Goal: Browse casually: Explore the website without a specific task or goal

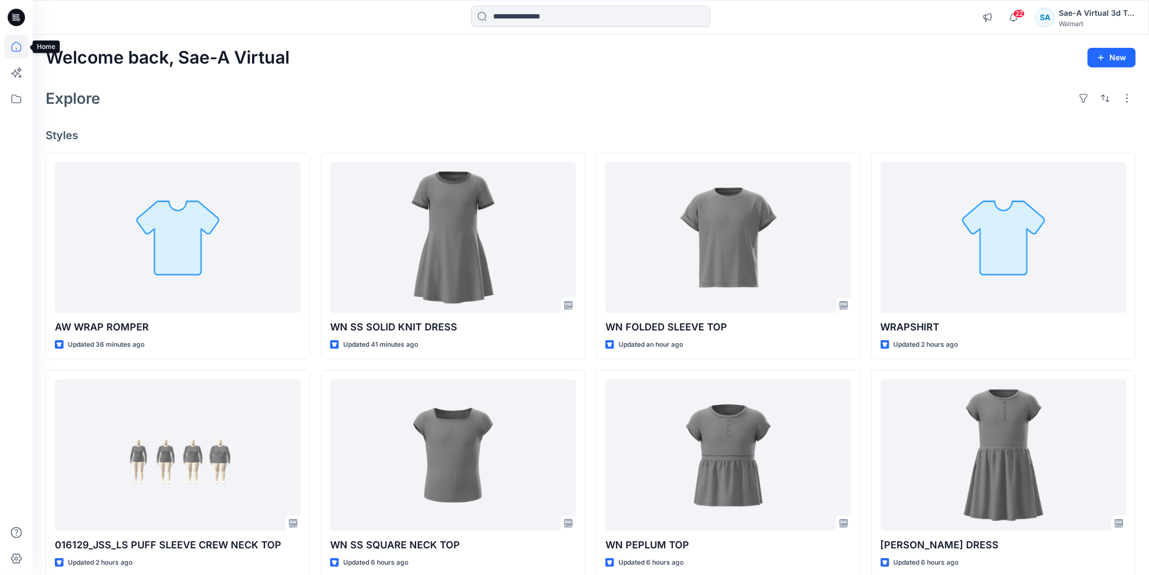
drag, startPoint x: 12, startPoint y: 47, endPoint x: 157, endPoint y: 73, distance: 147.8
click at [12, 47] on icon at bounding box center [16, 47] width 10 height 10
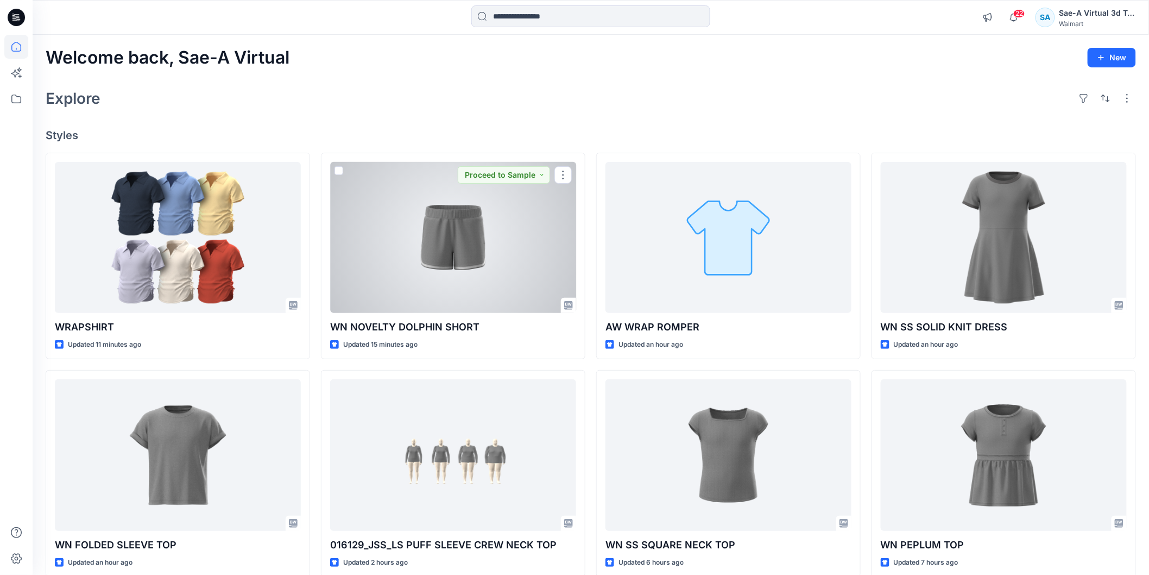
click at [431, 269] on div at bounding box center [453, 237] width 246 height 151
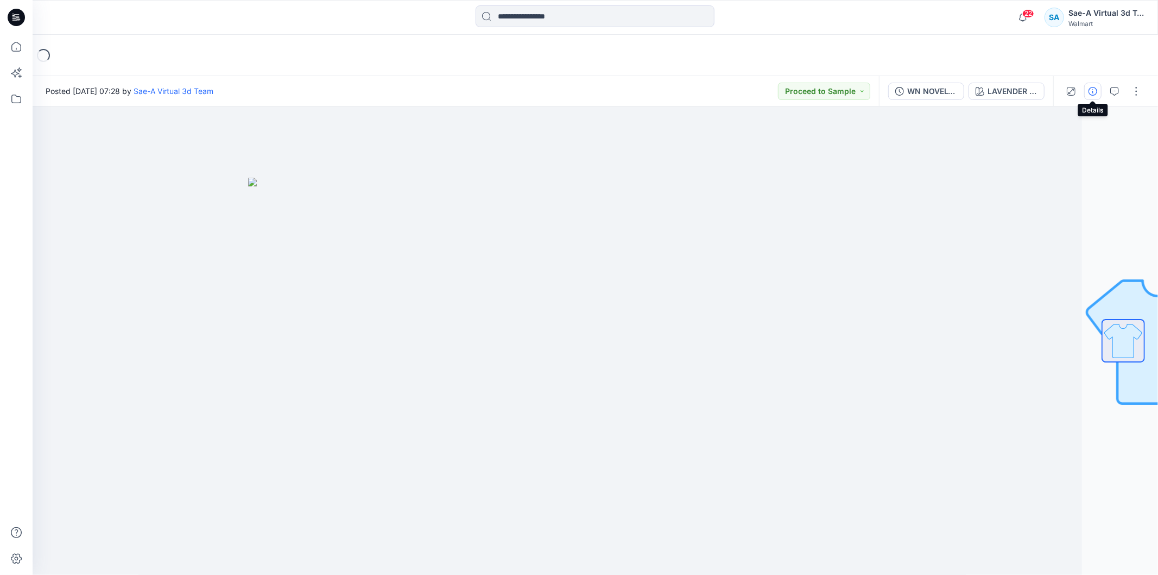
click at [1097, 90] on button "button" at bounding box center [1092, 91] width 17 height 17
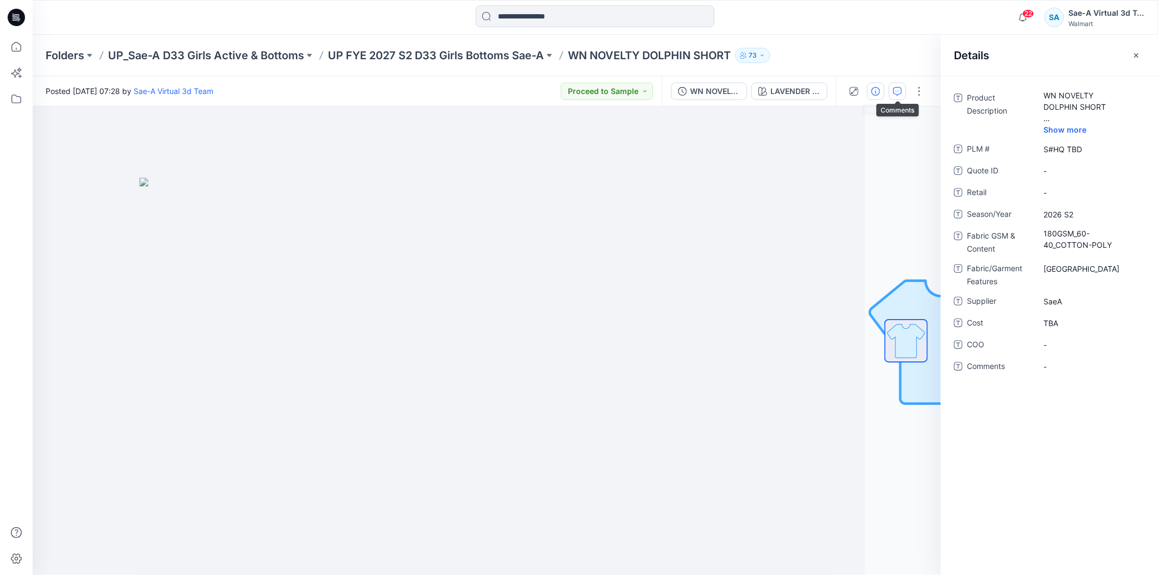
click at [894, 90] on icon "button" at bounding box center [897, 91] width 9 height 9
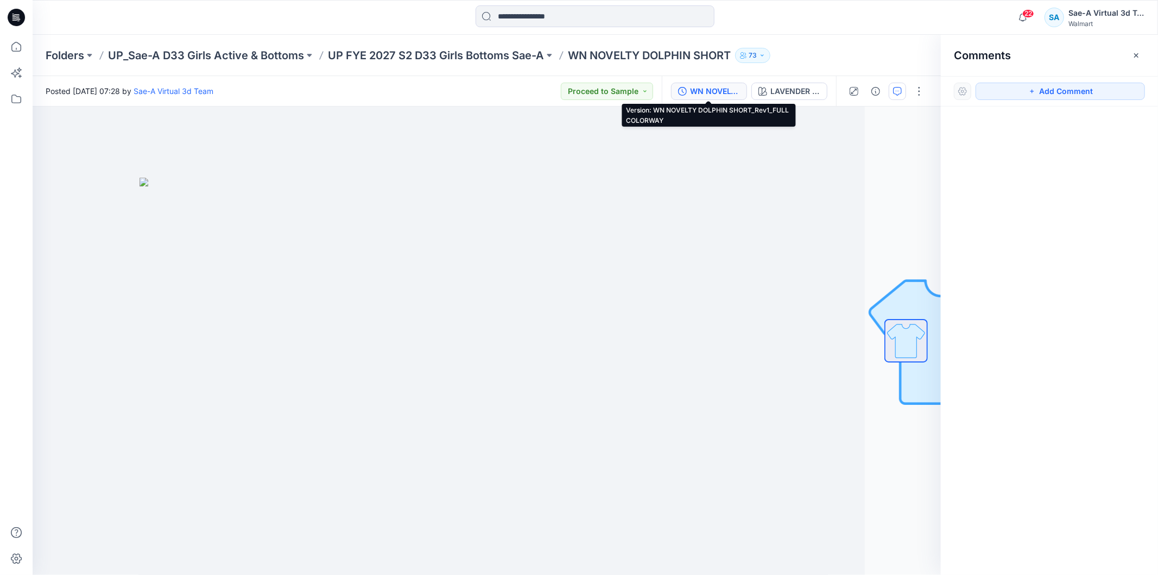
click at [701, 90] on div "WN NOVELTY DOLPHIN SHORT_Rev1_FULL COLORWAY" at bounding box center [715, 91] width 50 height 12
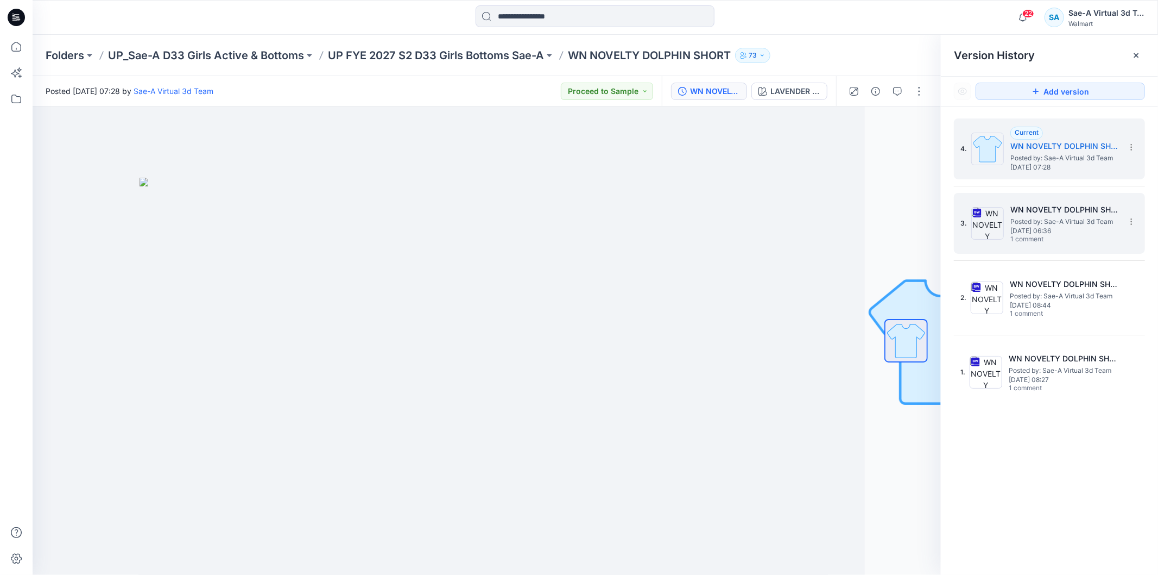
click at [1041, 211] on h5 "WN NOVELTY DOLPHIN SHORT_SOFT SILVER_Rev1" at bounding box center [1065, 209] width 109 height 13
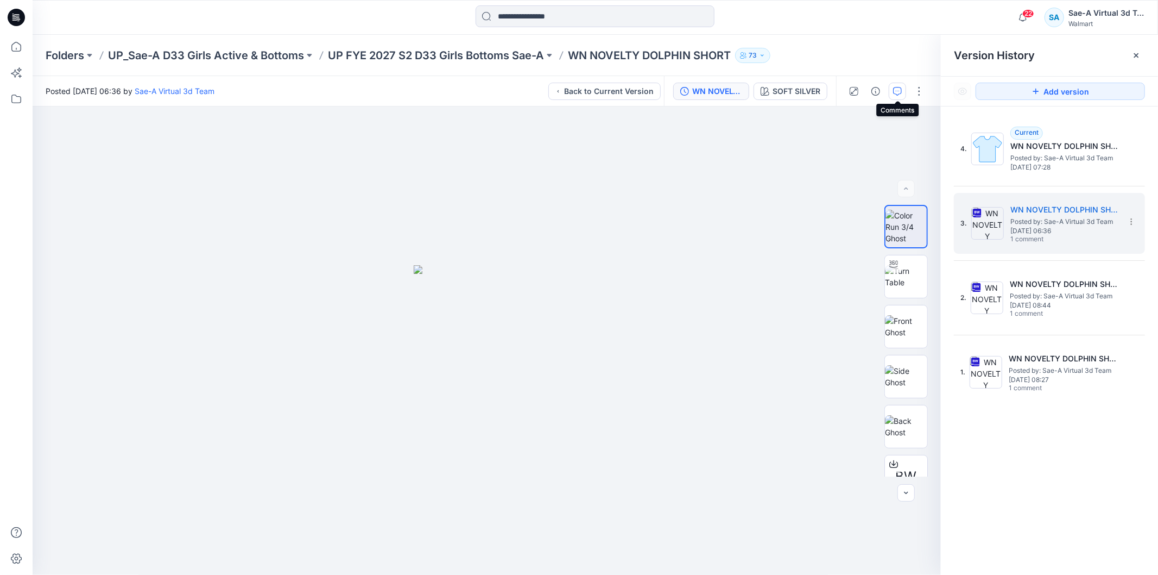
click at [897, 87] on icon "button" at bounding box center [897, 91] width 9 height 9
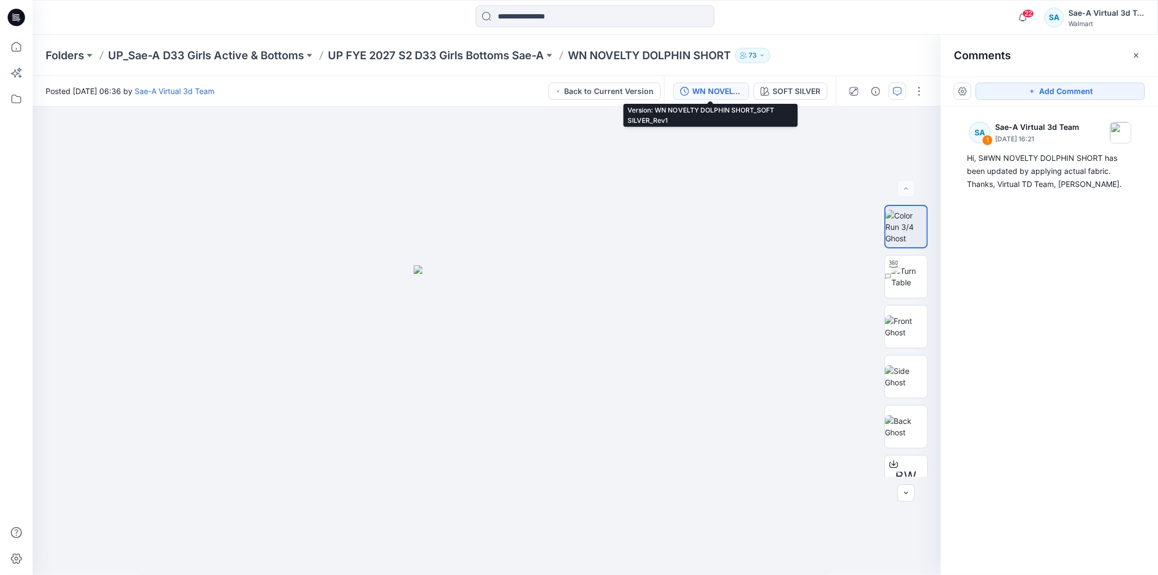
click at [709, 91] on div "WN NOVELTY DOLPHIN SHORT_SOFT SILVER_Rev1" at bounding box center [717, 91] width 50 height 12
